Goal: Find specific page/section: Find specific page/section

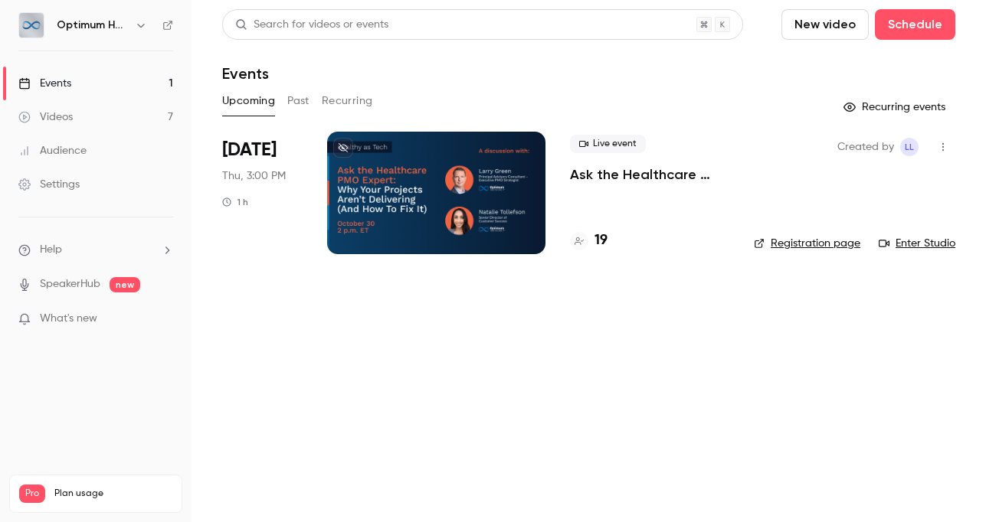
click at [604, 241] on h4 "19" at bounding box center [600, 241] width 13 height 21
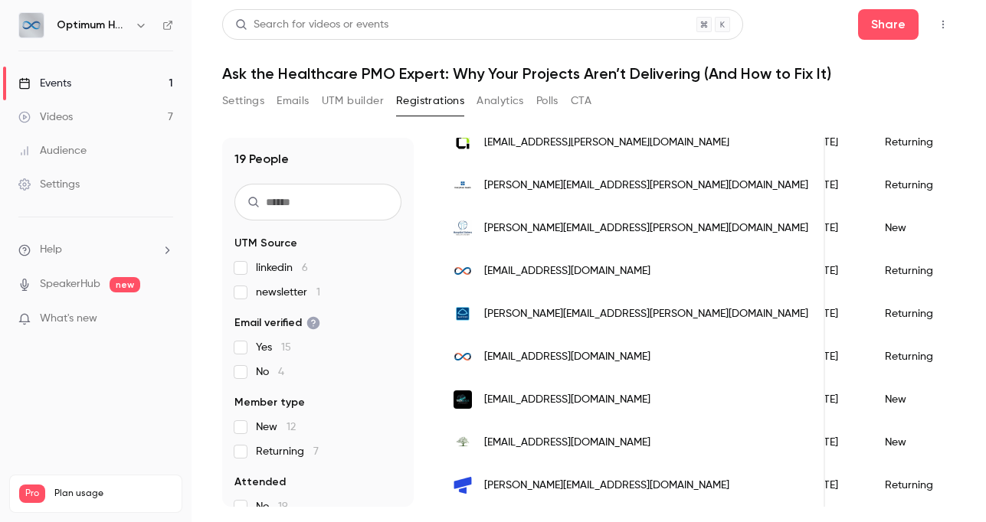
scroll to position [604, 0]
